Goal: Task Accomplishment & Management: Use online tool/utility

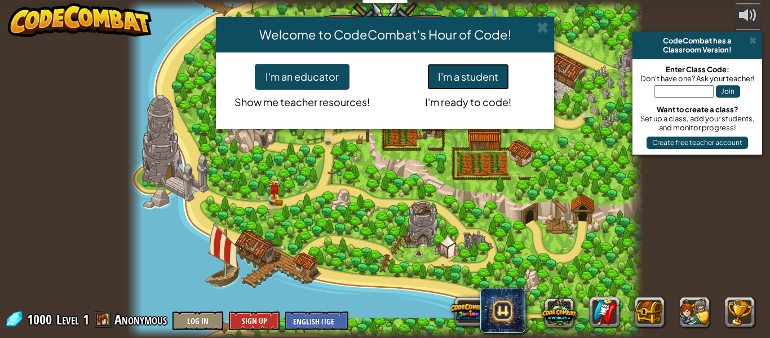
click at [483, 86] on button "I'm a student" at bounding box center [468, 77] width 82 height 26
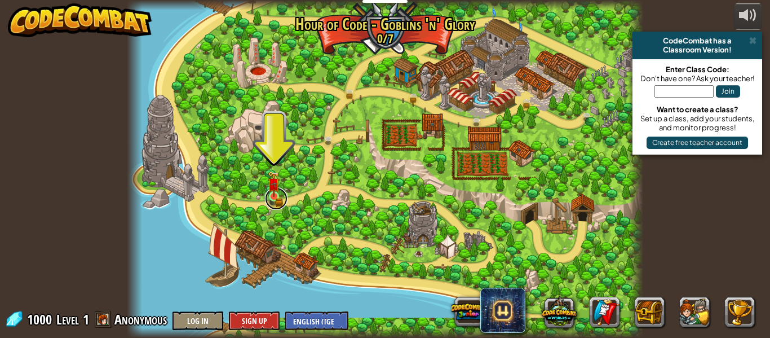
click at [280, 192] on link at bounding box center [276, 198] width 23 height 23
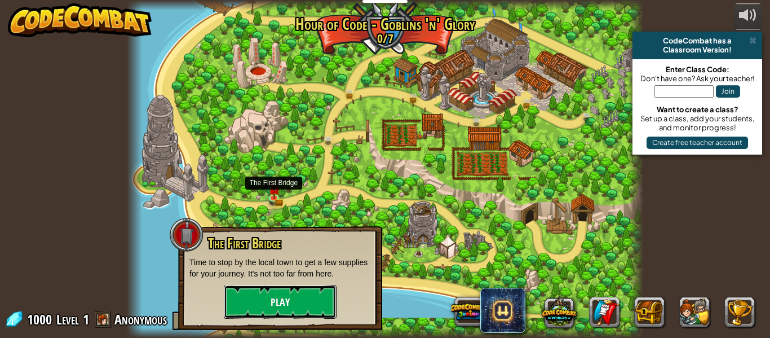
click at [308, 303] on button "Play" at bounding box center [280, 302] width 113 height 34
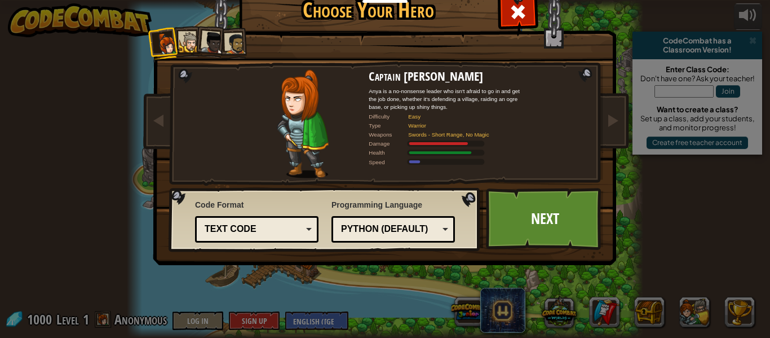
click at [399, 241] on div "Python (Default) JavaScript Lua C++ Java (Experimental) Python (Default)" at bounding box center [393, 229] width 123 height 27
click at [284, 239] on div "Text code Blocks and code Blocks Blocks (Icons) Text code" at bounding box center [256, 229] width 123 height 27
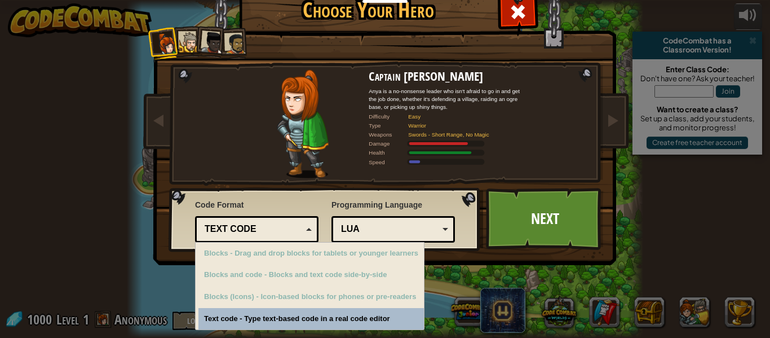
click at [233, 37] on div at bounding box center [235, 43] width 21 height 21
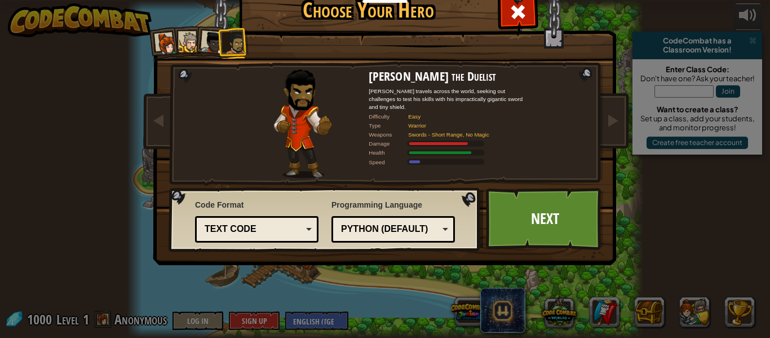
click at [214, 38] on div at bounding box center [212, 43] width 23 height 23
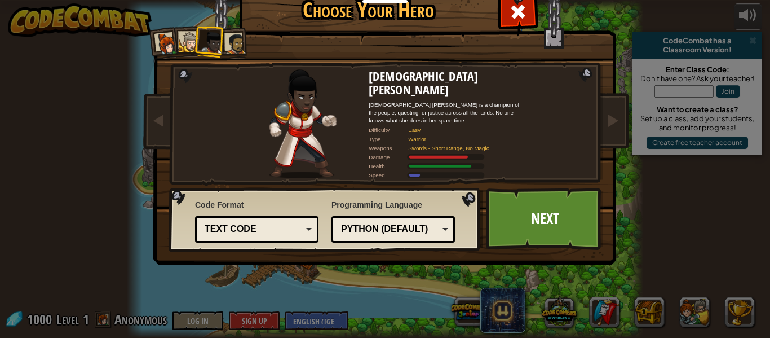
click at [184, 44] on div at bounding box center [189, 42] width 21 height 21
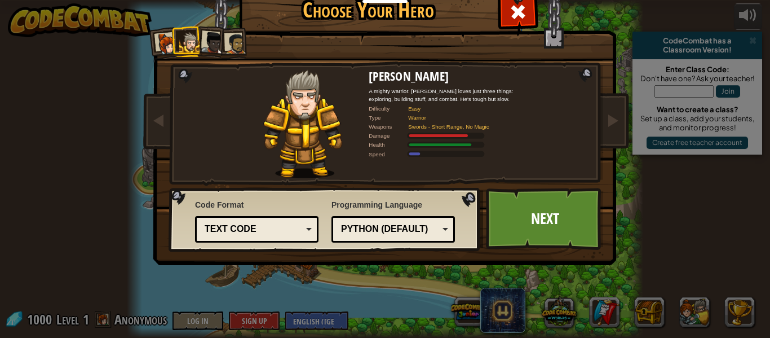
click at [164, 44] on div at bounding box center [167, 44] width 23 height 23
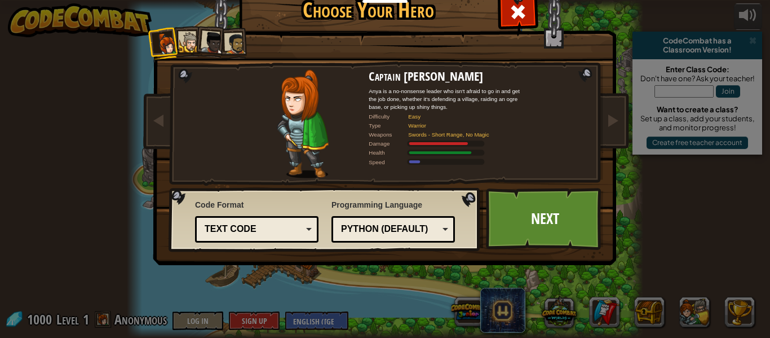
click at [233, 40] on div at bounding box center [235, 43] width 21 height 21
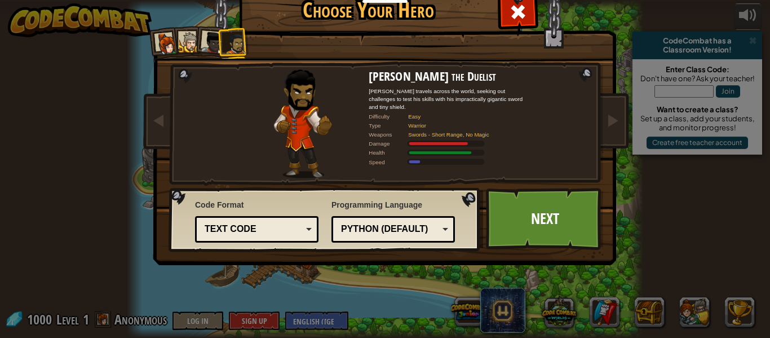
click at [299, 228] on div "Text code" at bounding box center [254, 229] width 98 height 13
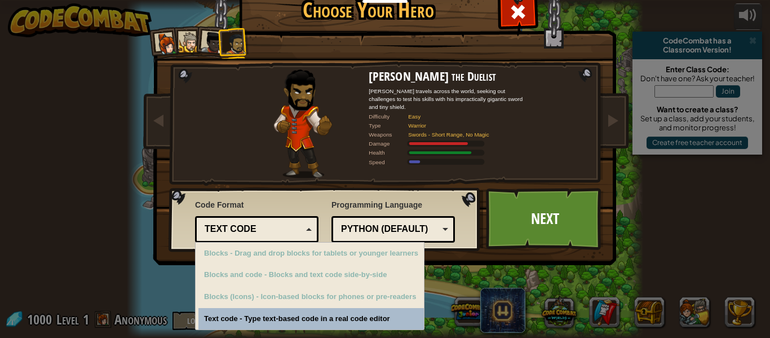
click at [365, 280] on div "Blocks and code - Blocks and text code side-by-side" at bounding box center [311, 275] width 226 height 22
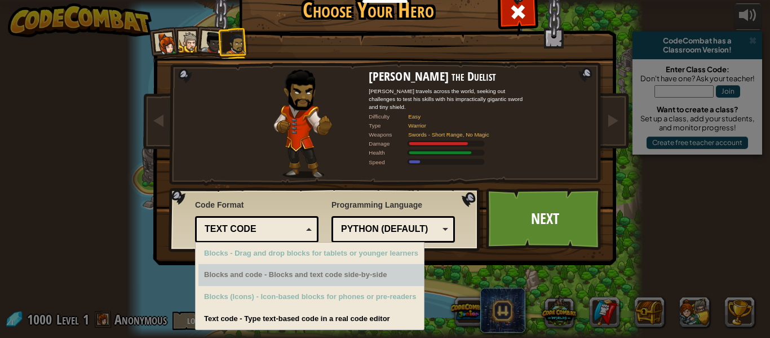
click at [397, 326] on div "Text code - Type text-based code in a real code editor" at bounding box center [311, 319] width 226 height 22
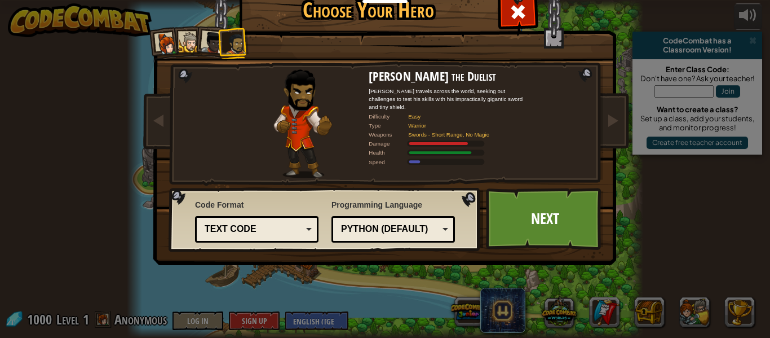
click at [432, 245] on div "Programming Language Python (Default) JavaScript Lua C++ Java (Experimental) Py…" at bounding box center [393, 220] width 123 height 49
click at [431, 231] on div "Python (Default)" at bounding box center [390, 229] width 98 height 13
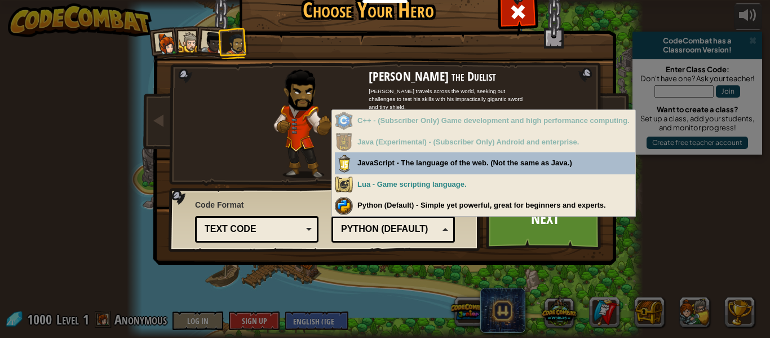
click at [443, 236] on div "Python (Default)" at bounding box center [393, 228] width 109 height 17
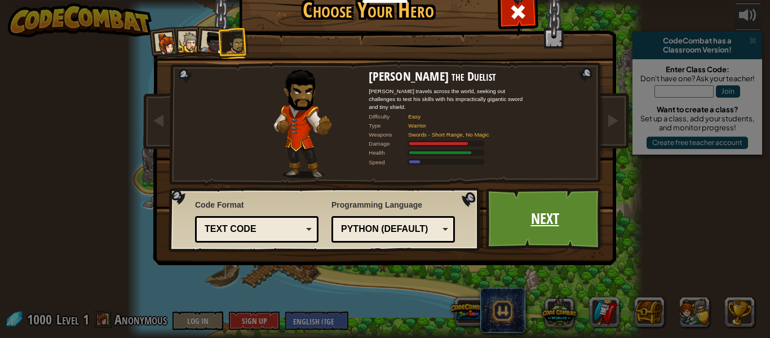
click at [536, 223] on link "Next" at bounding box center [545, 219] width 118 height 62
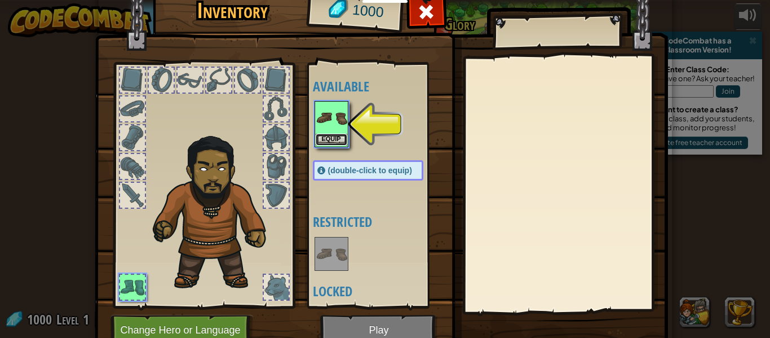
click at [323, 135] on button "Equip" at bounding box center [332, 140] width 32 height 12
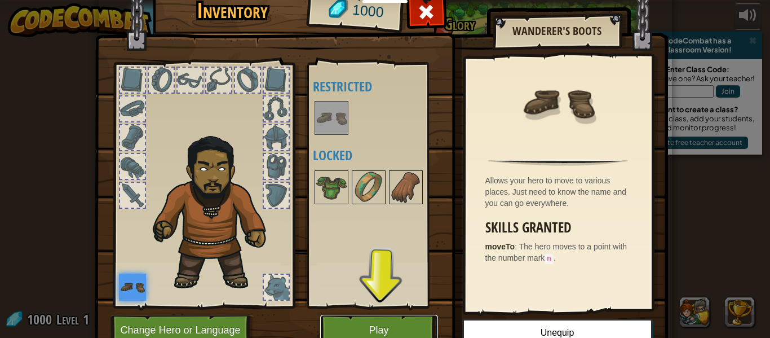
click at [400, 325] on button "Play" at bounding box center [379, 330] width 118 height 31
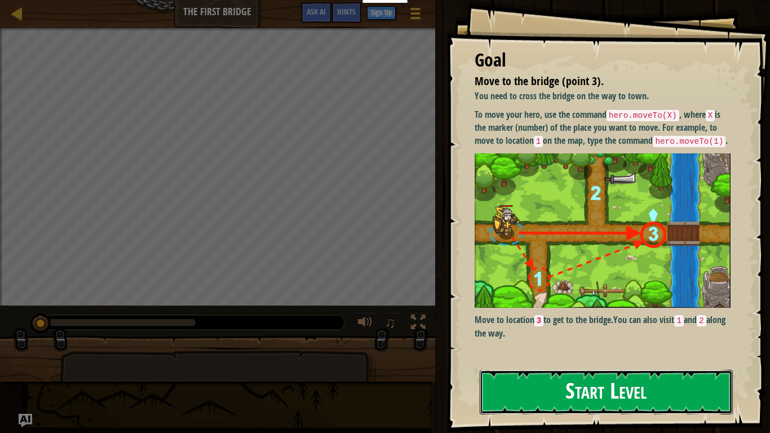
click at [658, 337] on button "Start Level" at bounding box center [606, 392] width 253 height 45
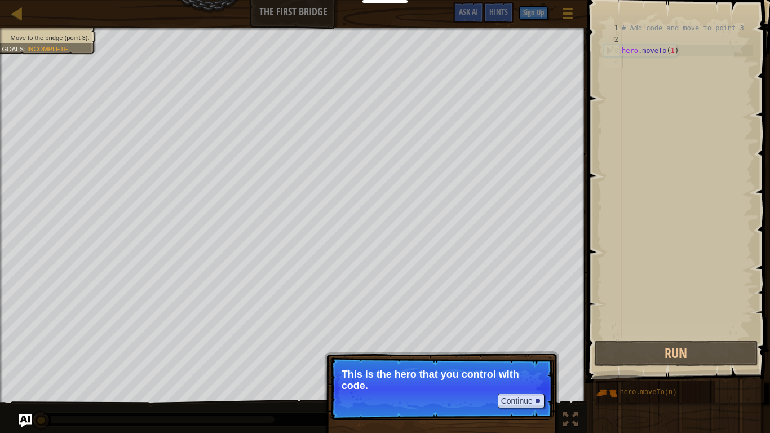
type textarea "hero.moveTo(1)"
click at [518, 337] on button "Continue" at bounding box center [521, 401] width 47 height 15
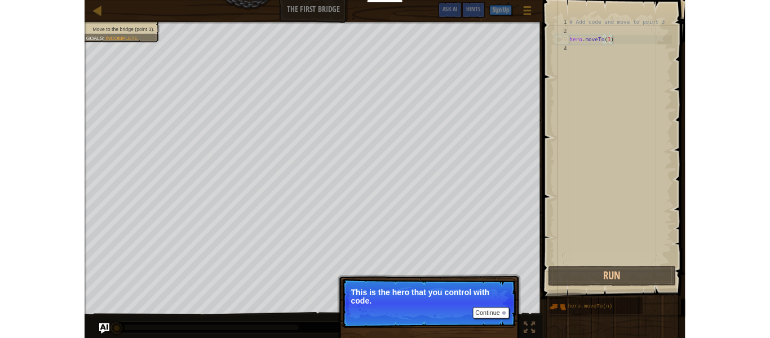
scroll to position [5, 7]
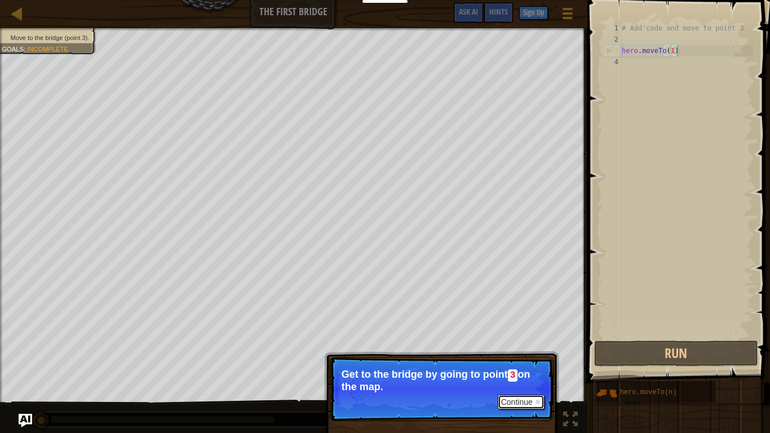
click at [514, 337] on button "Continue" at bounding box center [521, 402] width 47 height 15
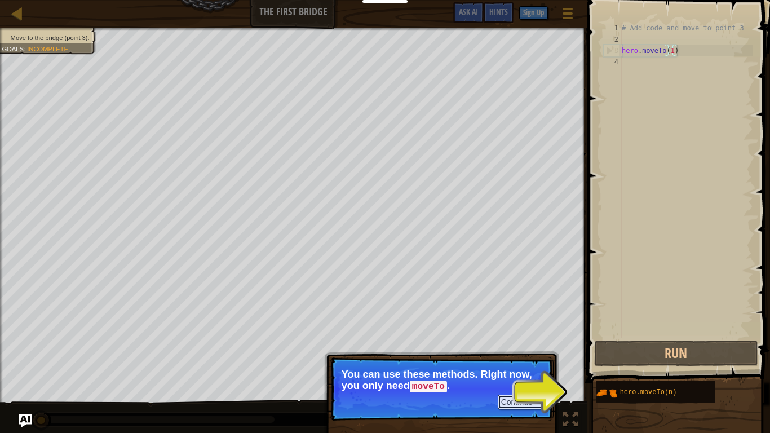
click at [541, 337] on button "Continue" at bounding box center [521, 402] width 47 height 15
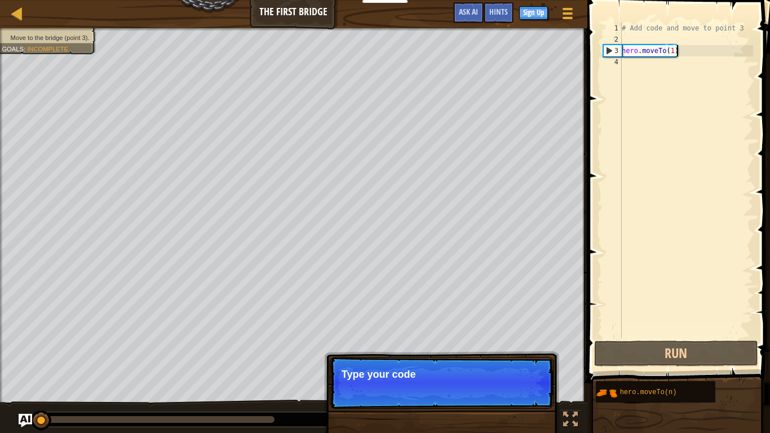
click at [531, 337] on div "Continue Type your code" at bounding box center [441, 440] width 235 height 167
click at [541, 337] on div "Continue Type your code on the" at bounding box center [441, 440] width 235 height 167
click at [539, 337] on div "Continue Type your code on the" at bounding box center [441, 440] width 235 height 167
click at [556, 337] on div "Continue Type your code on the right." at bounding box center [441, 440] width 235 height 167
